Goal: Task Accomplishment & Management: Manage account settings

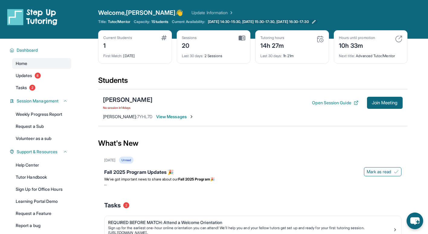
click at [288, 24] on div "Welcome, [PERSON_NAME] 👋 Update Information Title: Tutor/Mentor Capacity: 1 Stu…" at bounding box center [252, 19] width 309 height 22
click at [292, 22] on span "[DATE] 14:30-15:30, [DATE] 15:30-17:30, [DATE] 16:30-17:30" at bounding box center [258, 21] width 101 height 5
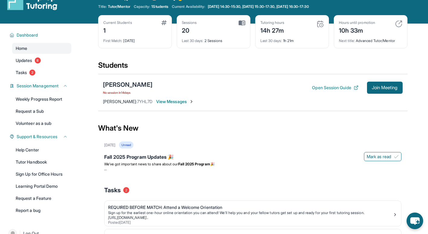
scroll to position [30, 0]
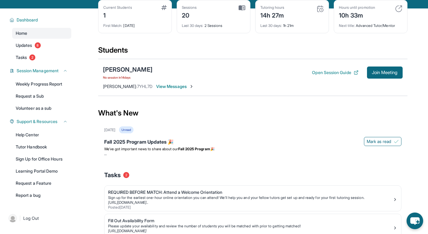
click at [187, 87] on span "View Messages" at bounding box center [175, 86] width 38 height 6
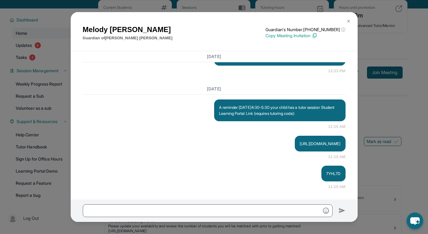
scroll to position [2176, 0]
click at [385, 52] on div "[PERSON_NAME] Guardian of [PERSON_NAME] Guardian's Number: [PHONE_NUMBER] ⓘ Thi…" at bounding box center [214, 117] width 428 height 234
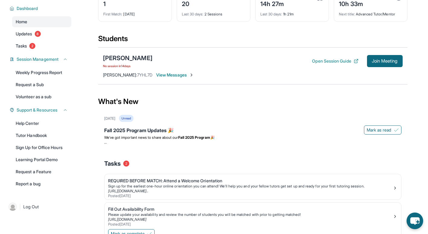
scroll to position [0, 0]
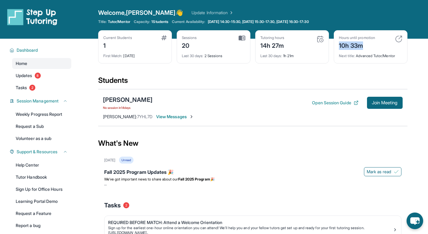
drag, startPoint x: 339, startPoint y: 43, endPoint x: 367, endPoint y: 43, distance: 28.7
click at [367, 43] on div "10h 33m" at bounding box center [357, 45] width 36 height 10
drag, startPoint x: 367, startPoint y: 43, endPoint x: 353, endPoint y: 66, distance: 28.1
click at [353, 66] on div "Current Students 1 First Match : [DATE] Sessions 20 Last 30 days : 2 Sessions T…" at bounding box center [252, 52] width 309 height 45
drag, startPoint x: 338, startPoint y: 44, endPoint x: 344, endPoint y: 47, distance: 5.6
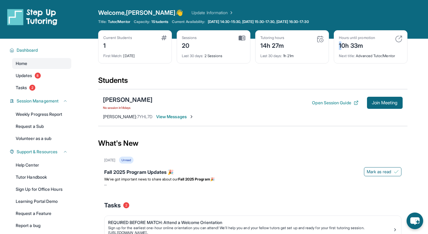
click at [344, 47] on div "Hours until promotion 10h 33m Next title : Advanced Tutor/Mentor" at bounding box center [371, 46] width 74 height 33
drag, startPoint x: 344, startPoint y: 47, endPoint x: 340, endPoint y: 67, distance: 20.9
click at [340, 67] on div "Current Students 1 First Match : [DATE] Sessions 20 Last 30 days : 2 Sessions T…" at bounding box center [252, 52] width 309 height 45
drag, startPoint x: 343, startPoint y: 46, endPoint x: 370, endPoint y: 51, distance: 28.2
click at [370, 51] on div "Hours until promotion 10h 33m Next title : Advanced Tutor/Mentor" at bounding box center [371, 46] width 74 height 33
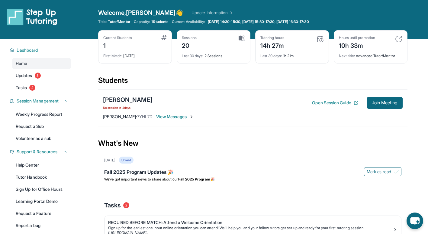
click at [342, 39] on div "Hours until promotion" at bounding box center [357, 37] width 36 height 5
drag, startPoint x: 343, startPoint y: 44, endPoint x: 367, endPoint y: 45, distance: 24.8
click at [367, 45] on div "10h 33m" at bounding box center [357, 45] width 36 height 10
drag, startPoint x: 367, startPoint y: 45, endPoint x: 355, endPoint y: 57, distance: 17.5
click at [355, 57] on span "Next title :" at bounding box center [347, 55] width 16 height 5
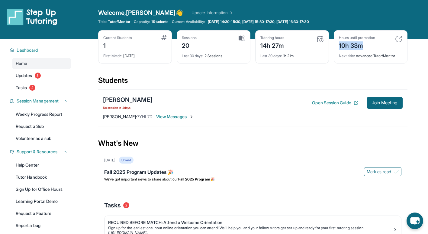
drag, startPoint x: 339, startPoint y: 46, endPoint x: 362, endPoint y: 45, distance: 22.4
click at [362, 45] on div "10h 33m" at bounding box center [357, 45] width 36 height 10
click at [192, 10] on link "Update Information" at bounding box center [213, 13] width 42 height 6
click at [318, 22] on icon at bounding box center [315, 21] width 5 height 5
